Goal: Check status: Check status

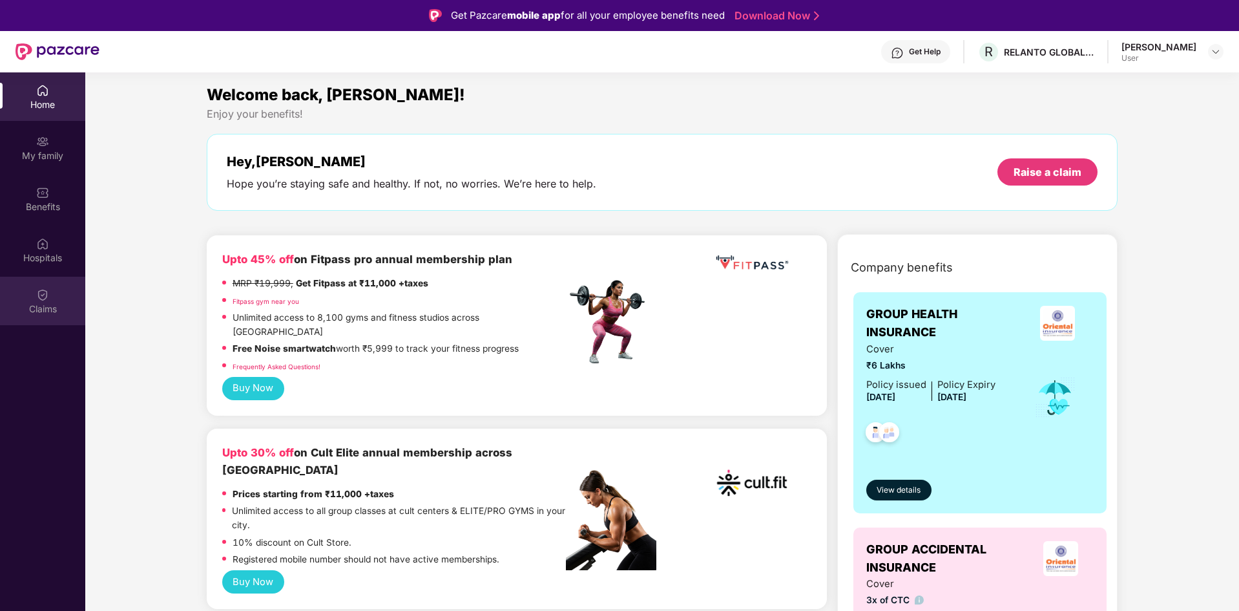
click at [49, 309] on div "Claims" at bounding box center [42, 308] width 85 height 13
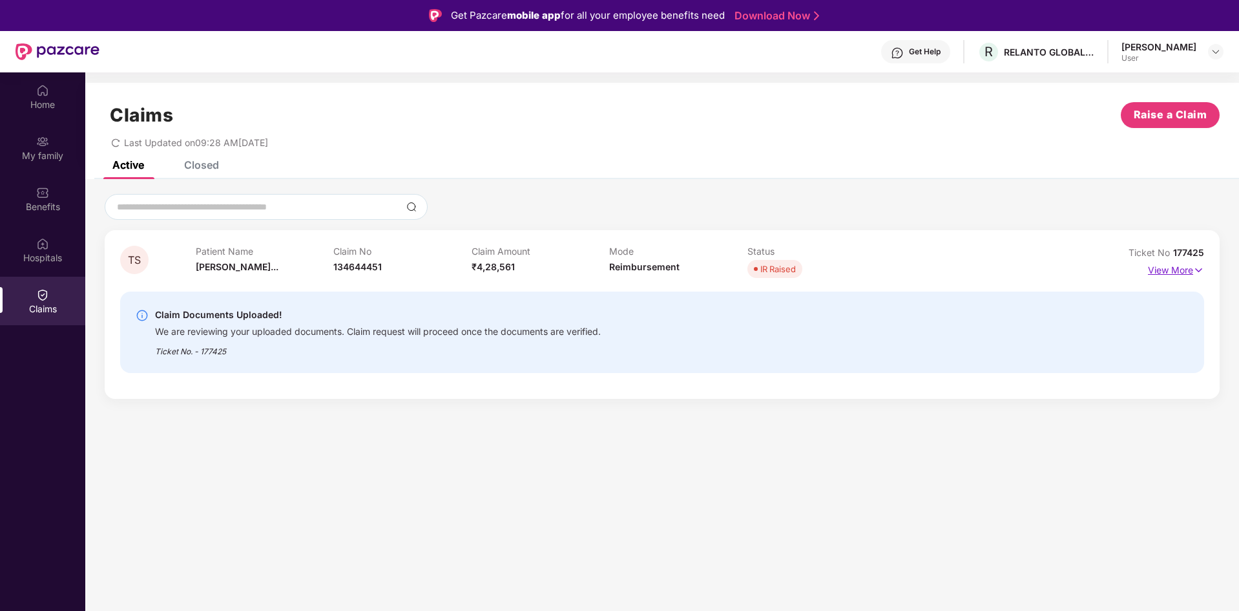
click at [1175, 272] on p "View More" at bounding box center [1176, 268] width 56 height 17
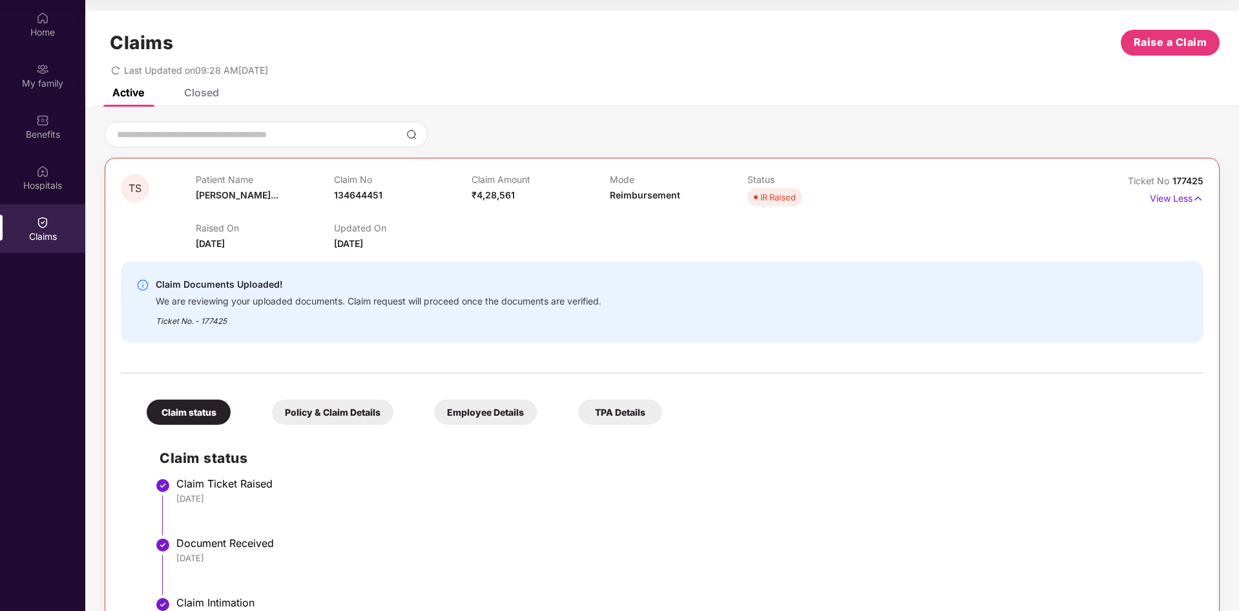
click at [220, 87] on div "Claims Raise a Claim Last Updated on 09:28 AM[DATE]" at bounding box center [662, 49] width 1154 height 78
click at [214, 89] on div "Closed" at bounding box center [201, 92] width 35 height 13
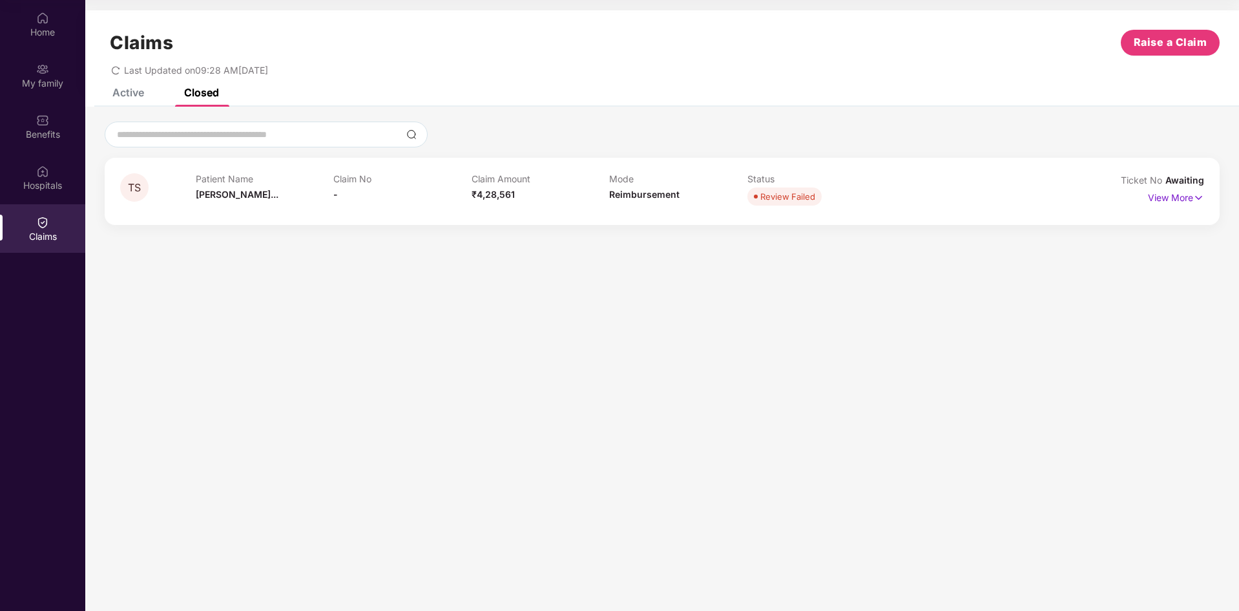
click at [138, 98] on div "Active" at bounding box center [128, 92] width 32 height 13
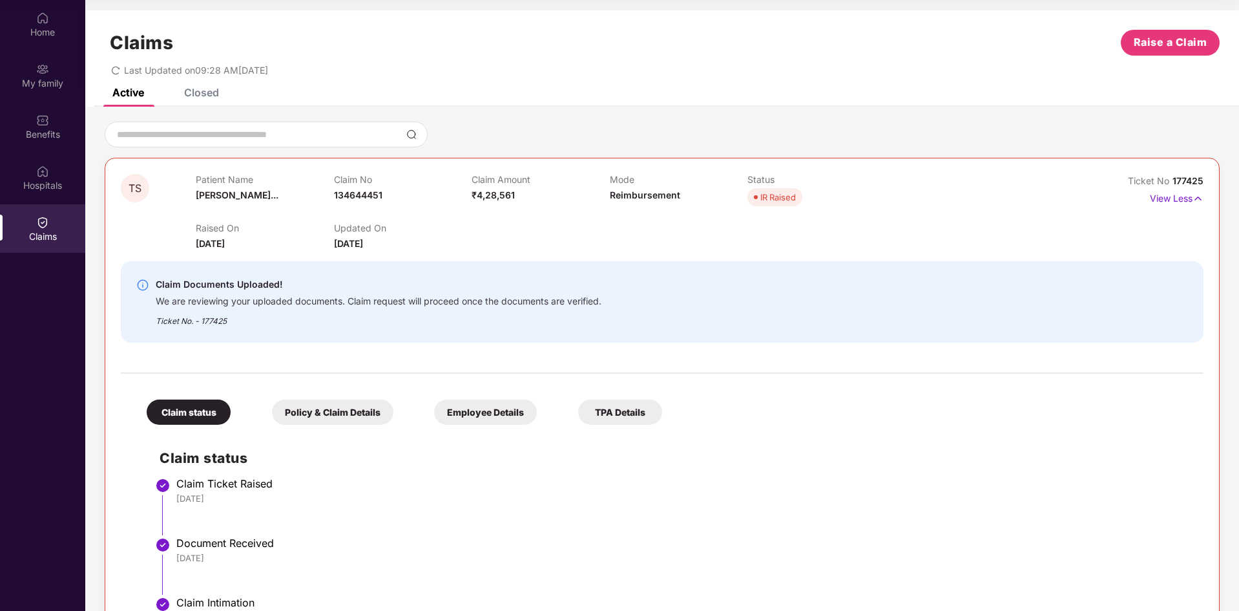
scroll to position [1, 0]
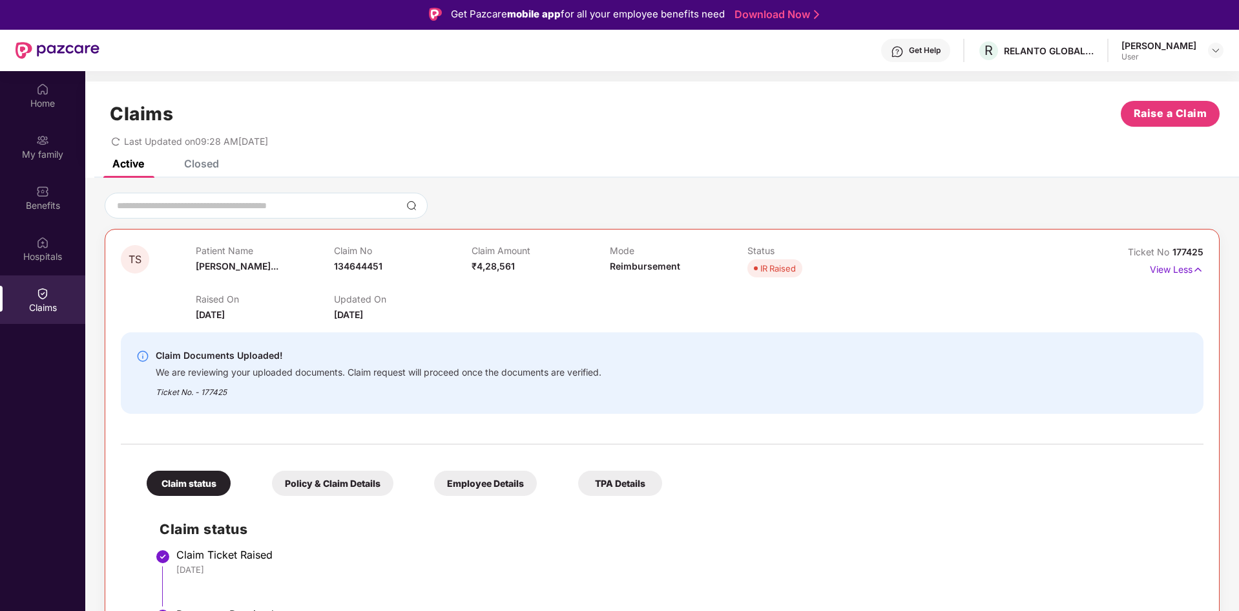
click at [1152, 48] on div "[PERSON_NAME]" at bounding box center [1159, 45] width 75 height 12
drag, startPoint x: 384, startPoint y: 266, endPoint x: 334, endPoint y: 268, distance: 50.5
click at [334, 268] on div "Claim No 134644451" at bounding box center [403, 263] width 138 height 36
copy span "134644451"
click at [503, 251] on p "Claim Amount" at bounding box center [541, 250] width 138 height 11
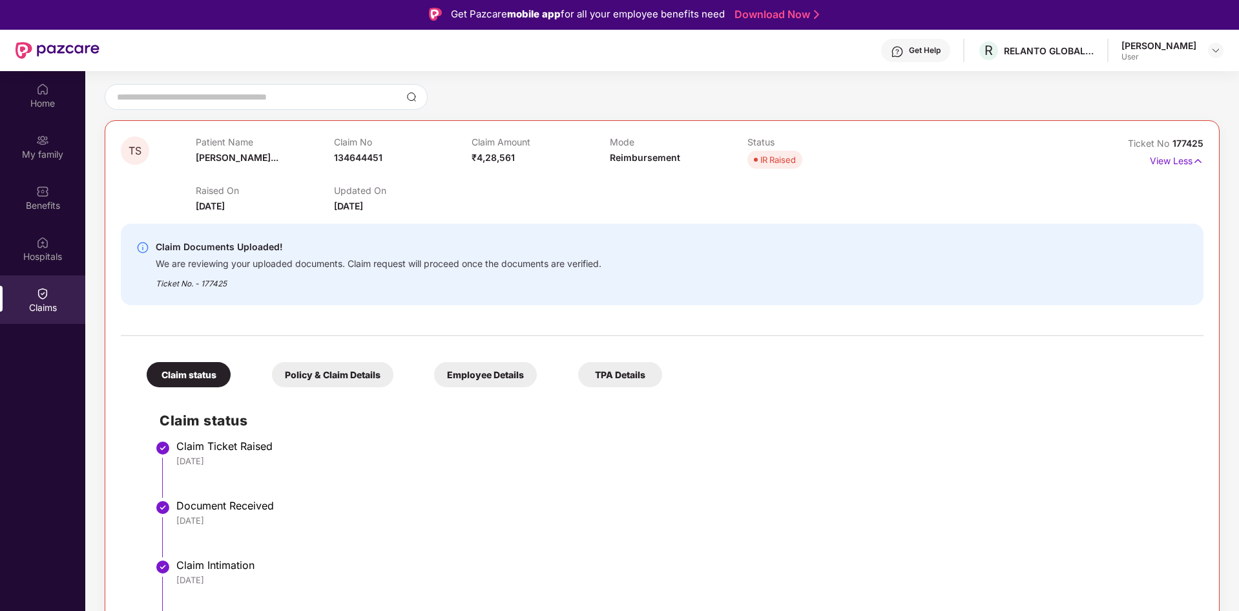
scroll to position [0, 0]
